Goal: Task Accomplishment & Management: Manage account settings

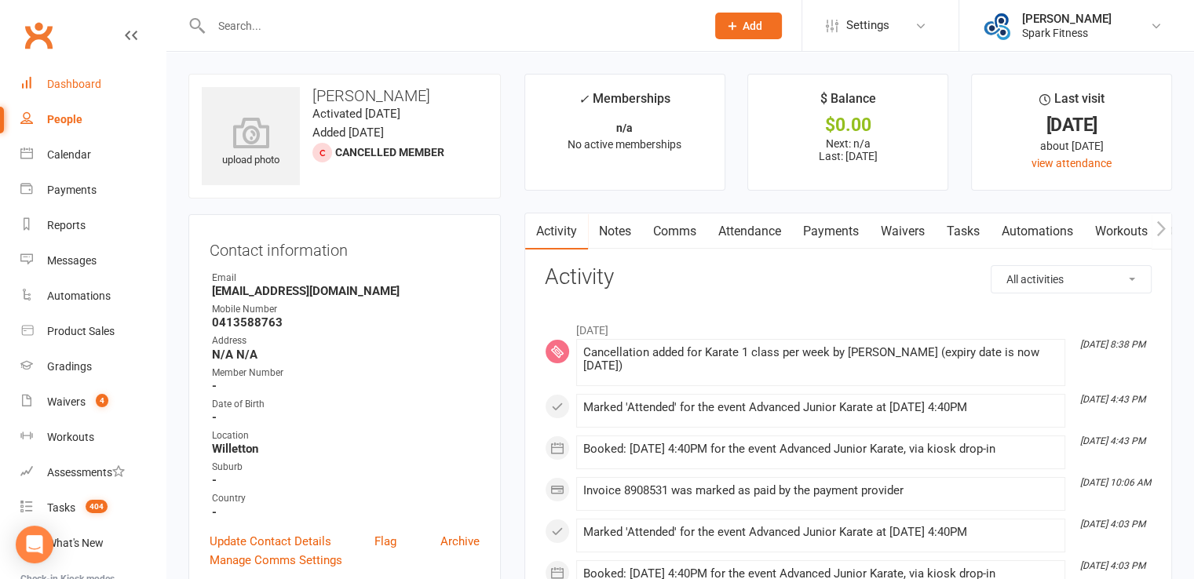
click at [71, 78] on div "Dashboard" at bounding box center [74, 84] width 54 height 13
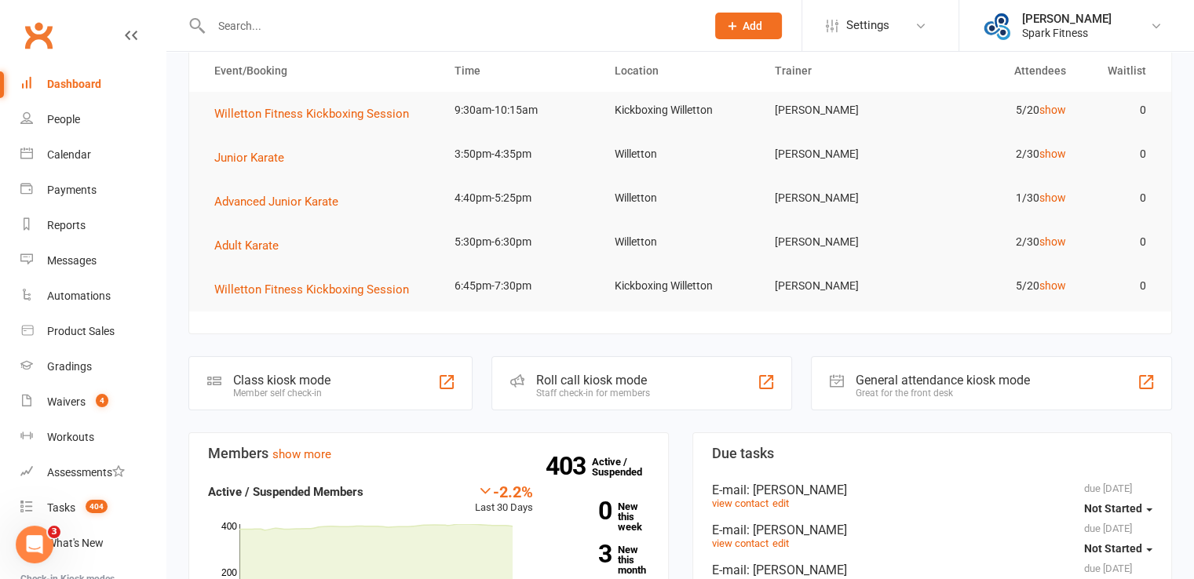
scroll to position [235, 0]
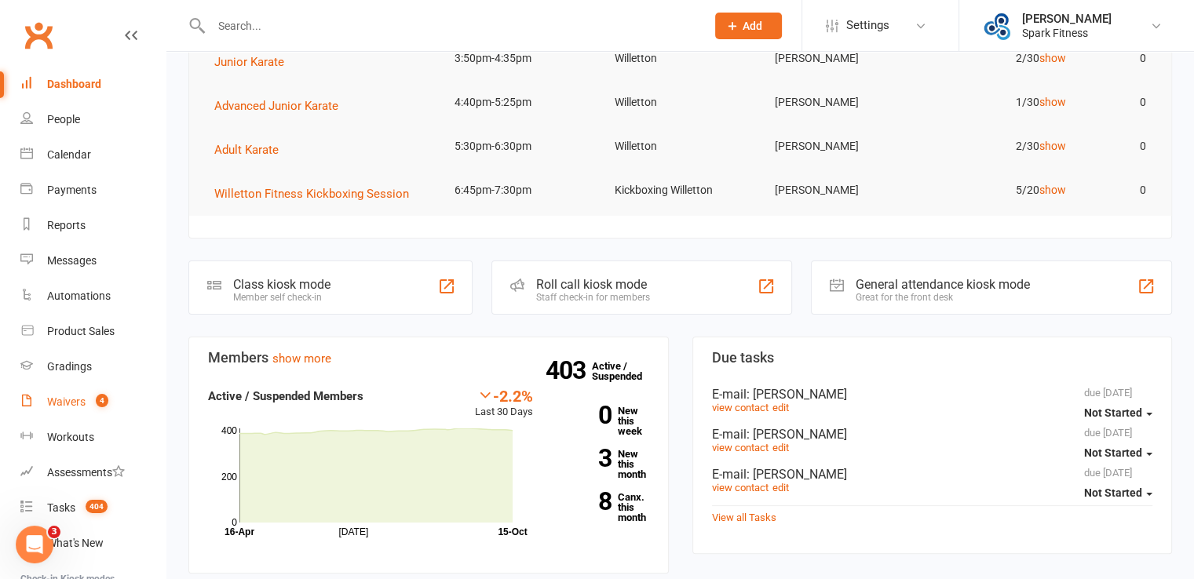
click at [74, 403] on div "Waivers" at bounding box center [66, 402] width 38 height 13
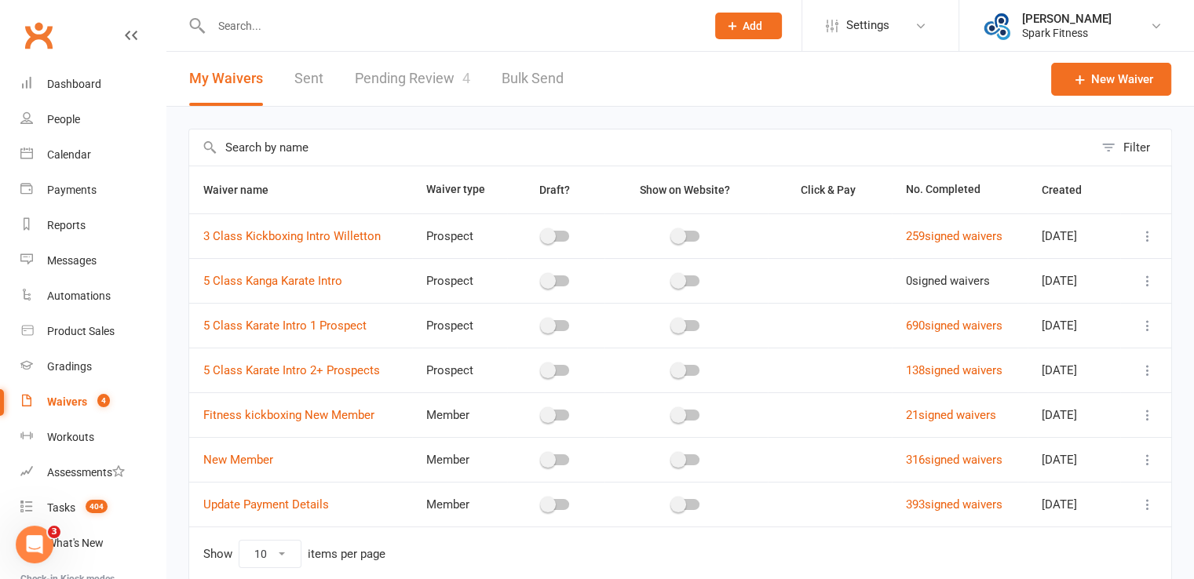
click at [440, 85] on link "Pending Review 4" at bounding box center [412, 79] width 115 height 54
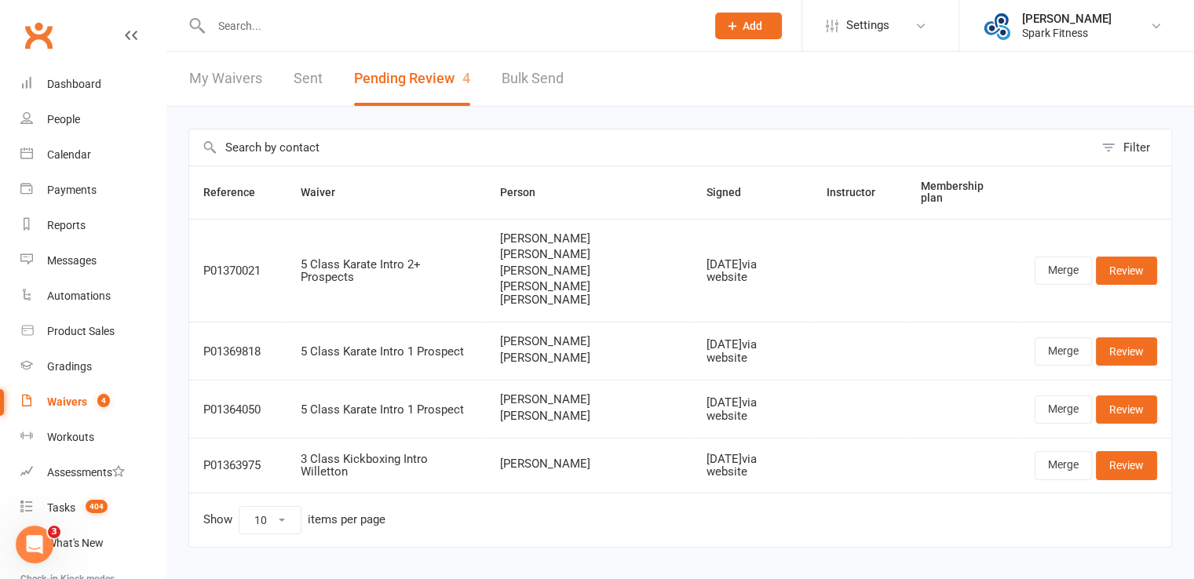
click at [312, 10] on div at bounding box center [441, 25] width 506 height 51
click at [309, 15] on input "text" at bounding box center [450, 26] width 488 height 22
paste input "[EMAIL_ADDRESS][DOMAIN_NAME]"
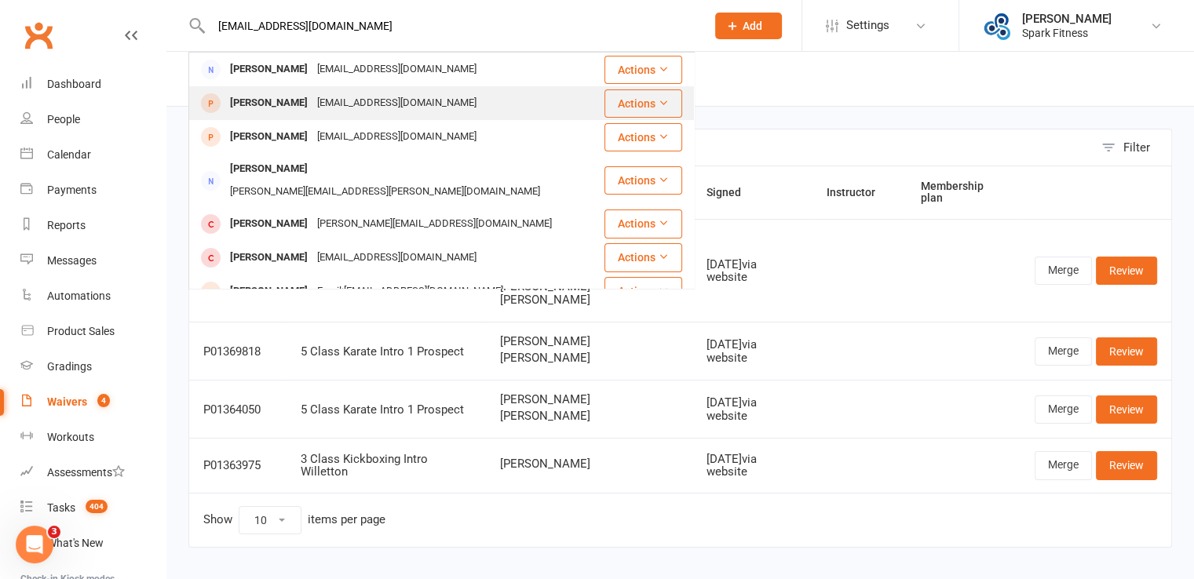
type input "[EMAIL_ADDRESS][DOMAIN_NAME]"
click at [352, 104] on div "[EMAIL_ADDRESS][DOMAIN_NAME]" at bounding box center [396, 103] width 169 height 23
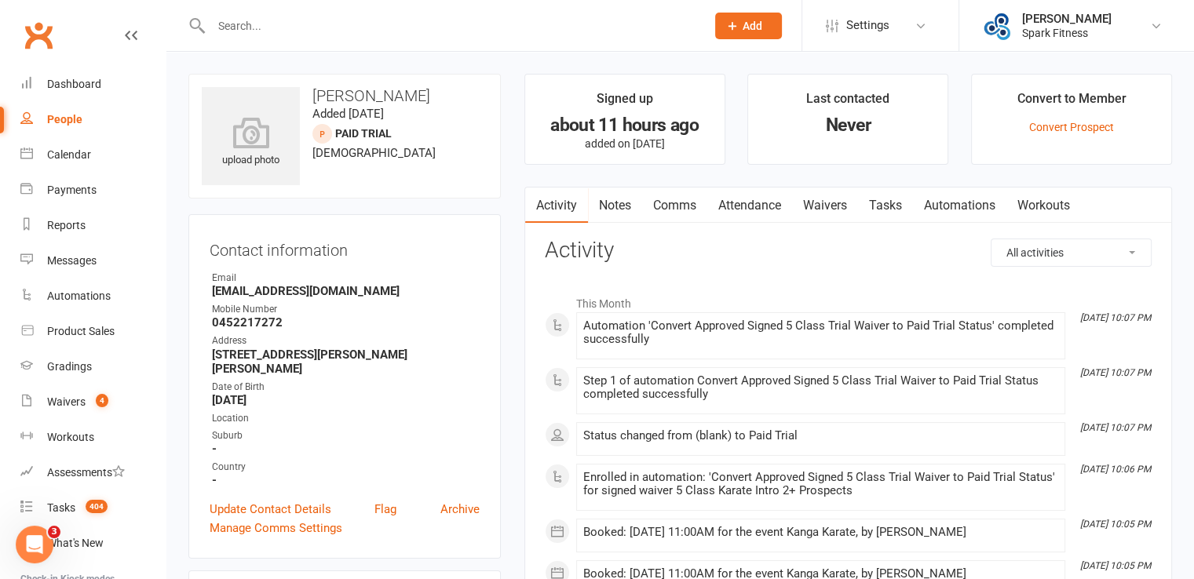
click at [749, 205] on link "Attendance" at bounding box center [749, 206] width 85 height 36
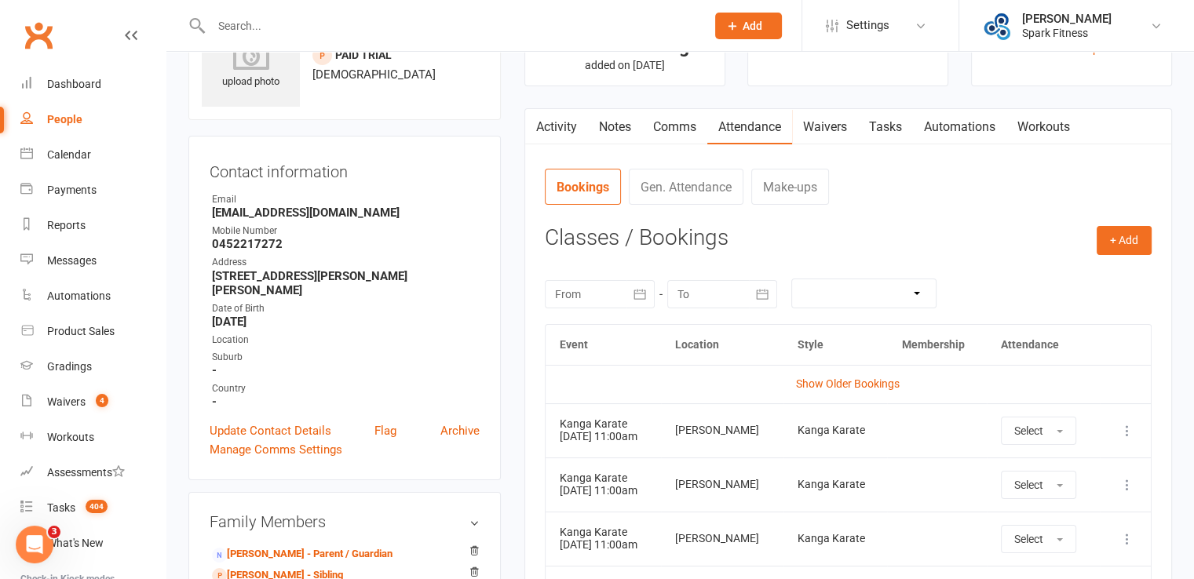
scroll to position [157, 0]
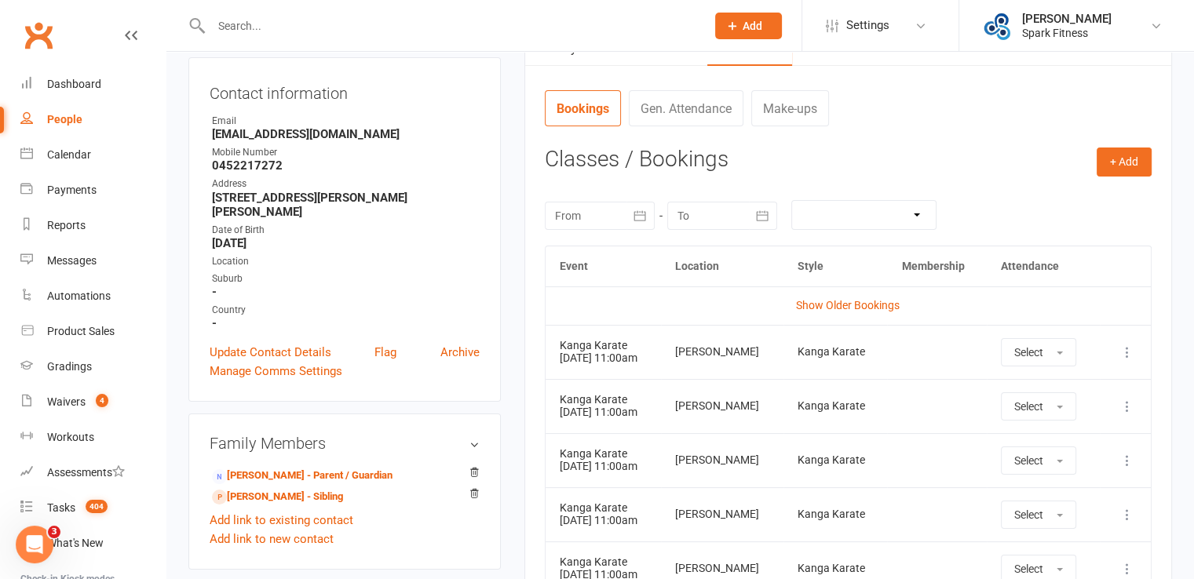
click at [283, 28] on input "text" at bounding box center [450, 26] width 488 height 22
paste input "[EMAIL_ADDRESS][DOMAIN_NAME]"
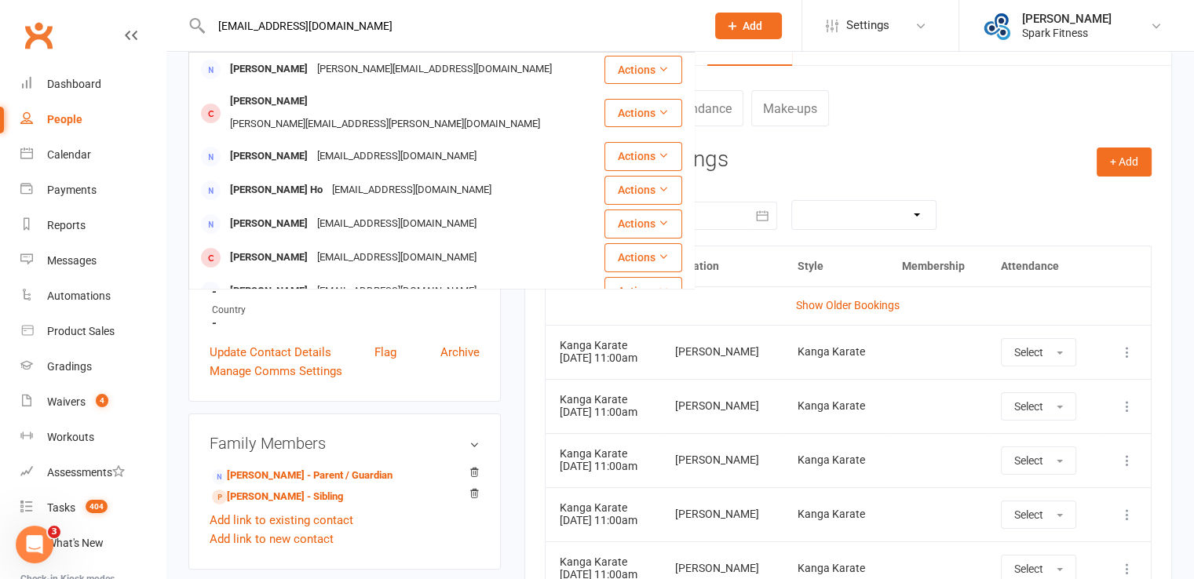
type input "[EMAIL_ADDRESS][DOMAIN_NAME]"
click at [962, 142] on contact-attendance "Attendance Number of visits past 12 months Jan Month Nov Oct 0 Export CSV Total…" at bounding box center [848, 393] width 607 height 608
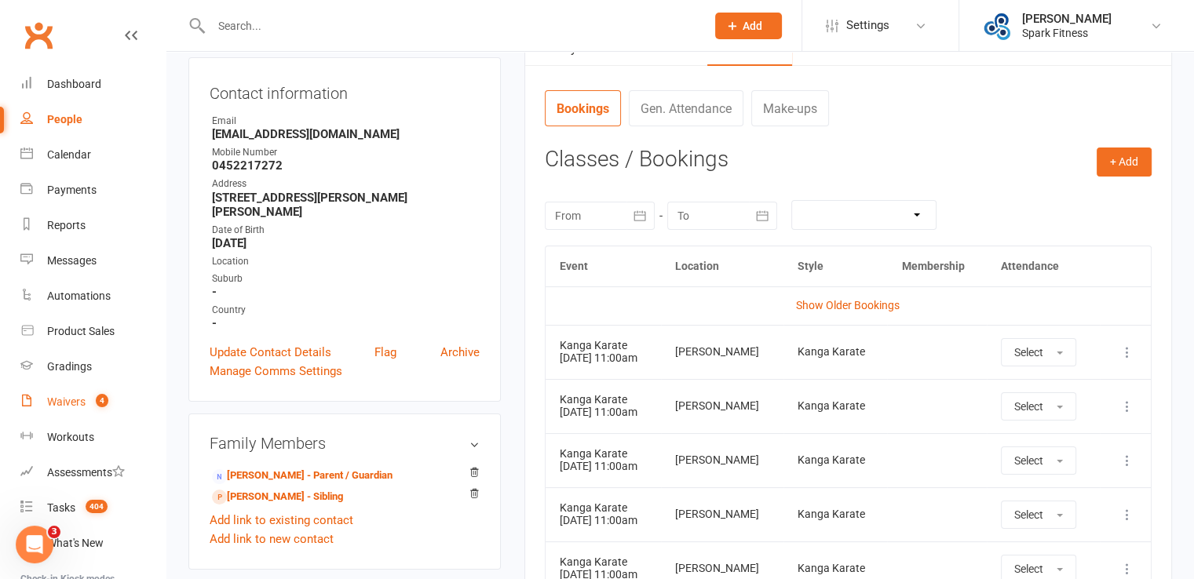
click at [93, 400] on count-badge "4" at bounding box center [98, 402] width 20 height 13
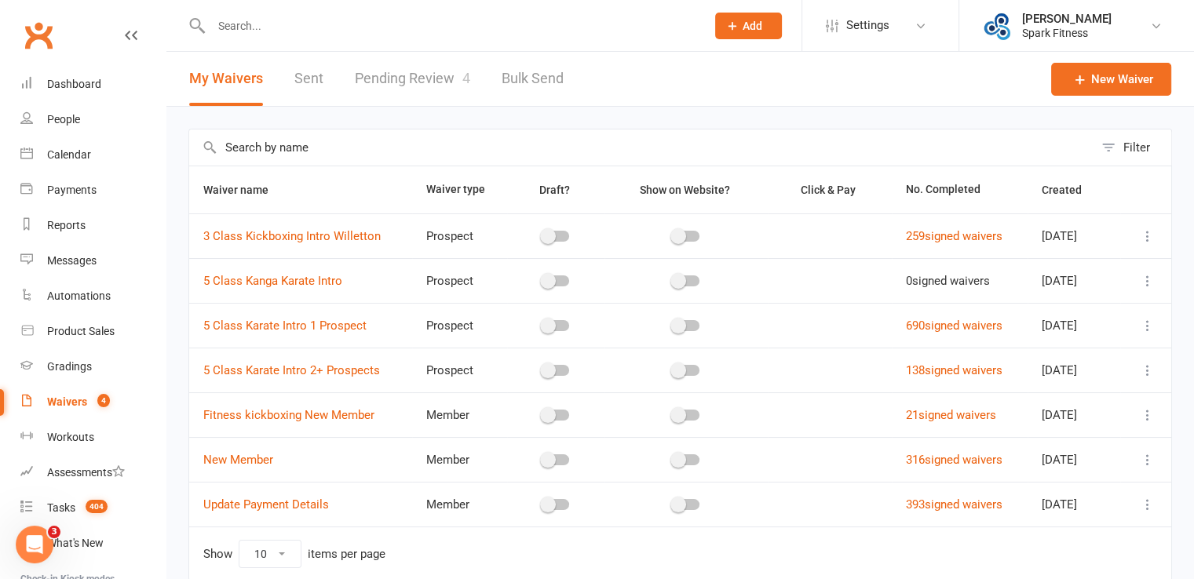
click at [423, 75] on link "Pending Review 4" at bounding box center [412, 79] width 115 height 54
